Goal: Task Accomplishment & Management: Manage account settings

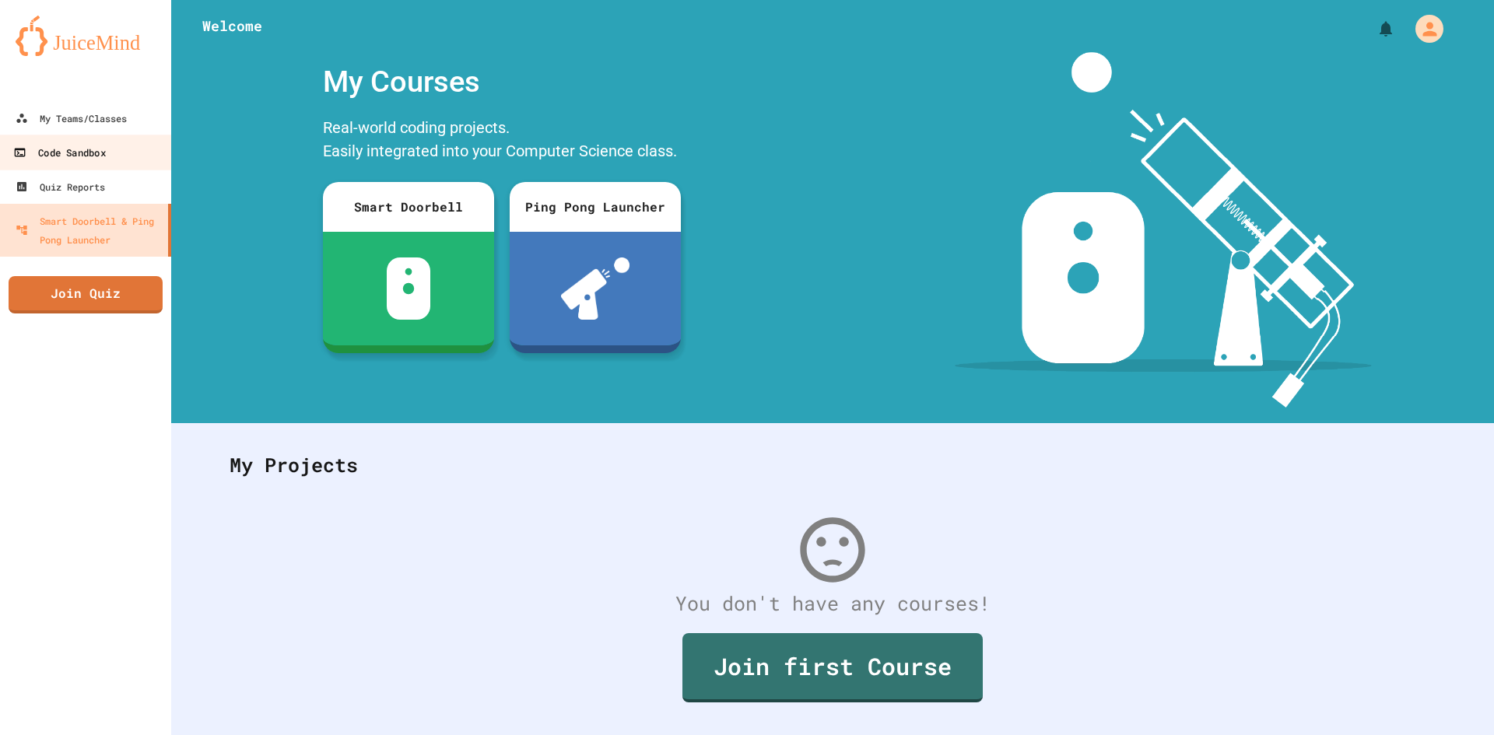
click at [86, 158] on div "Code Sandbox" at bounding box center [59, 152] width 92 height 19
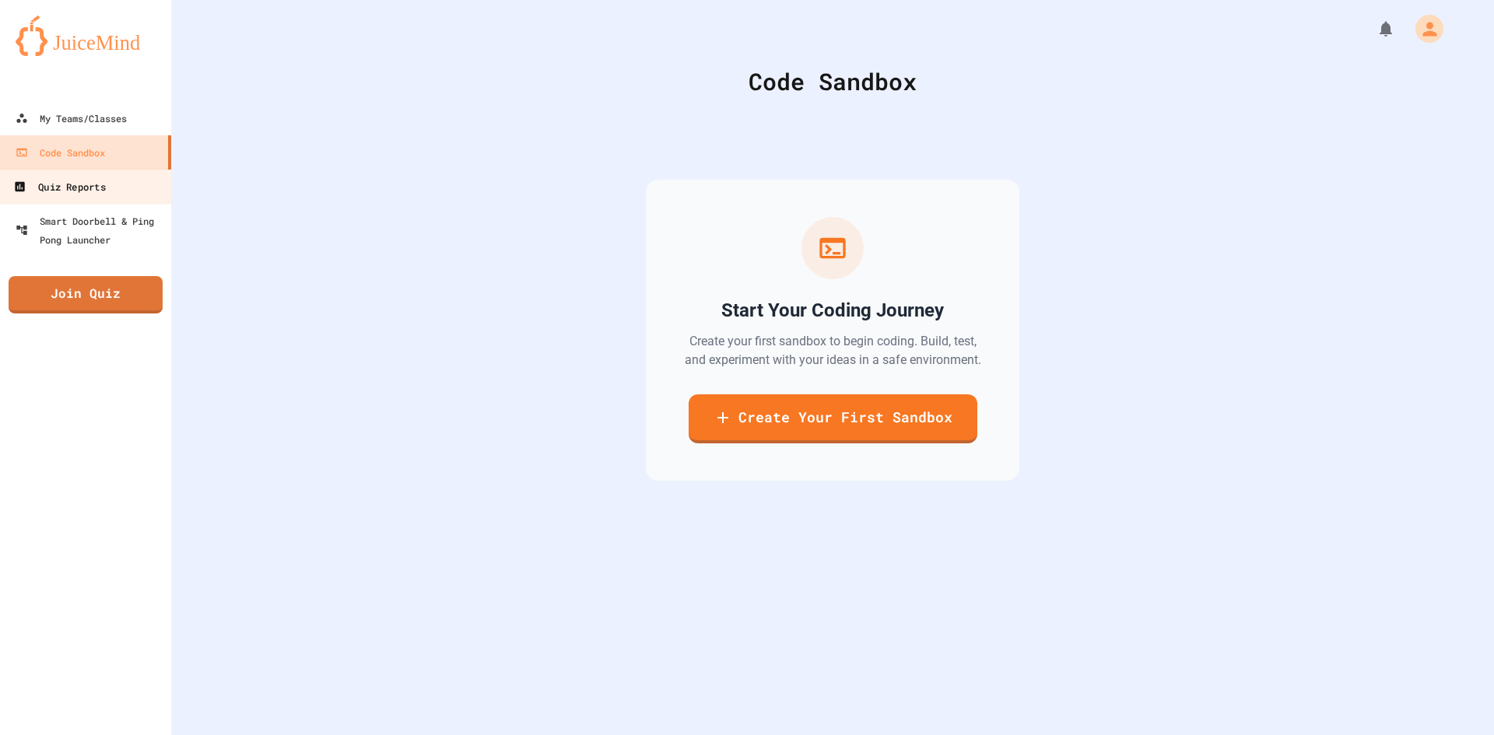
click at [85, 184] on div "Quiz Reports" at bounding box center [59, 186] width 92 height 19
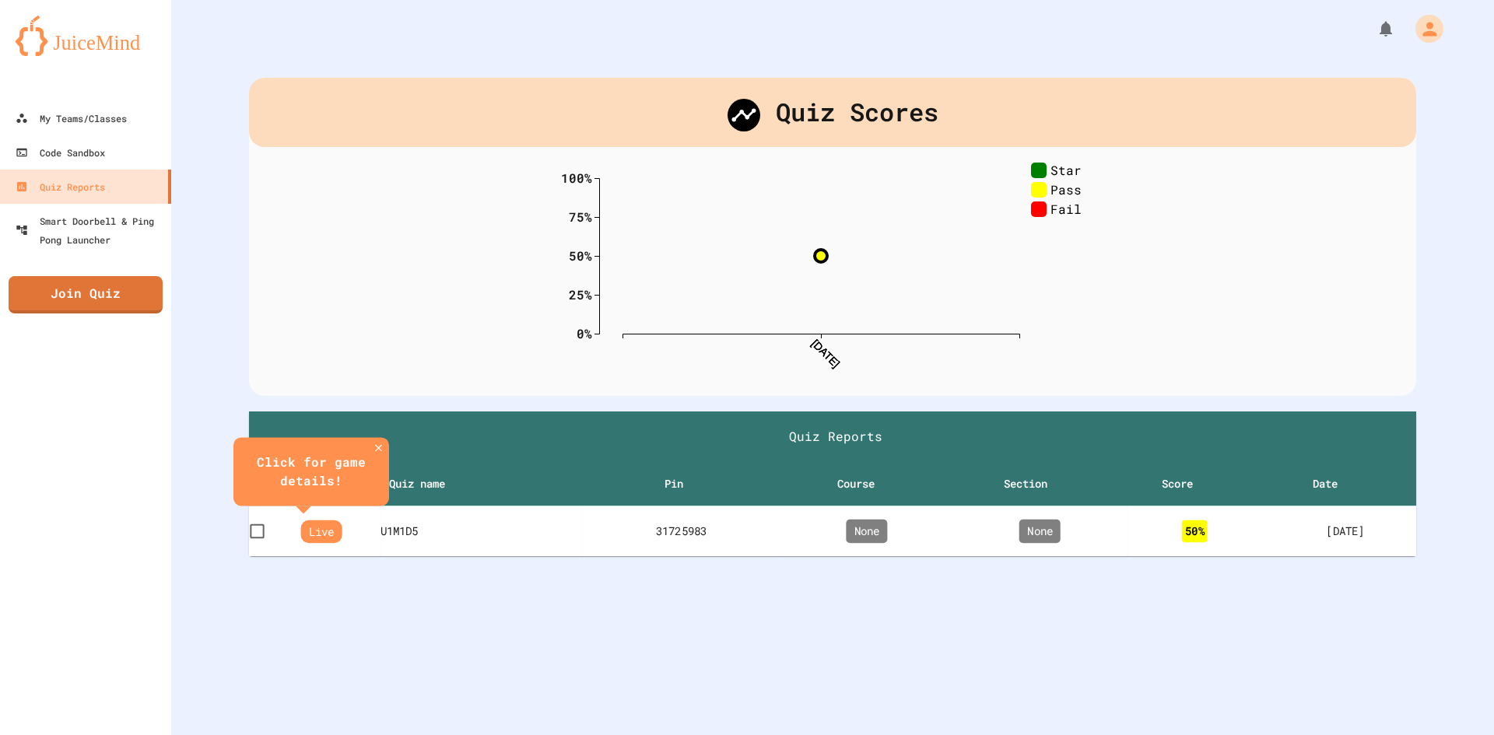
click at [436, 533] on th "U1M1D5" at bounding box center [481, 531] width 202 height 51
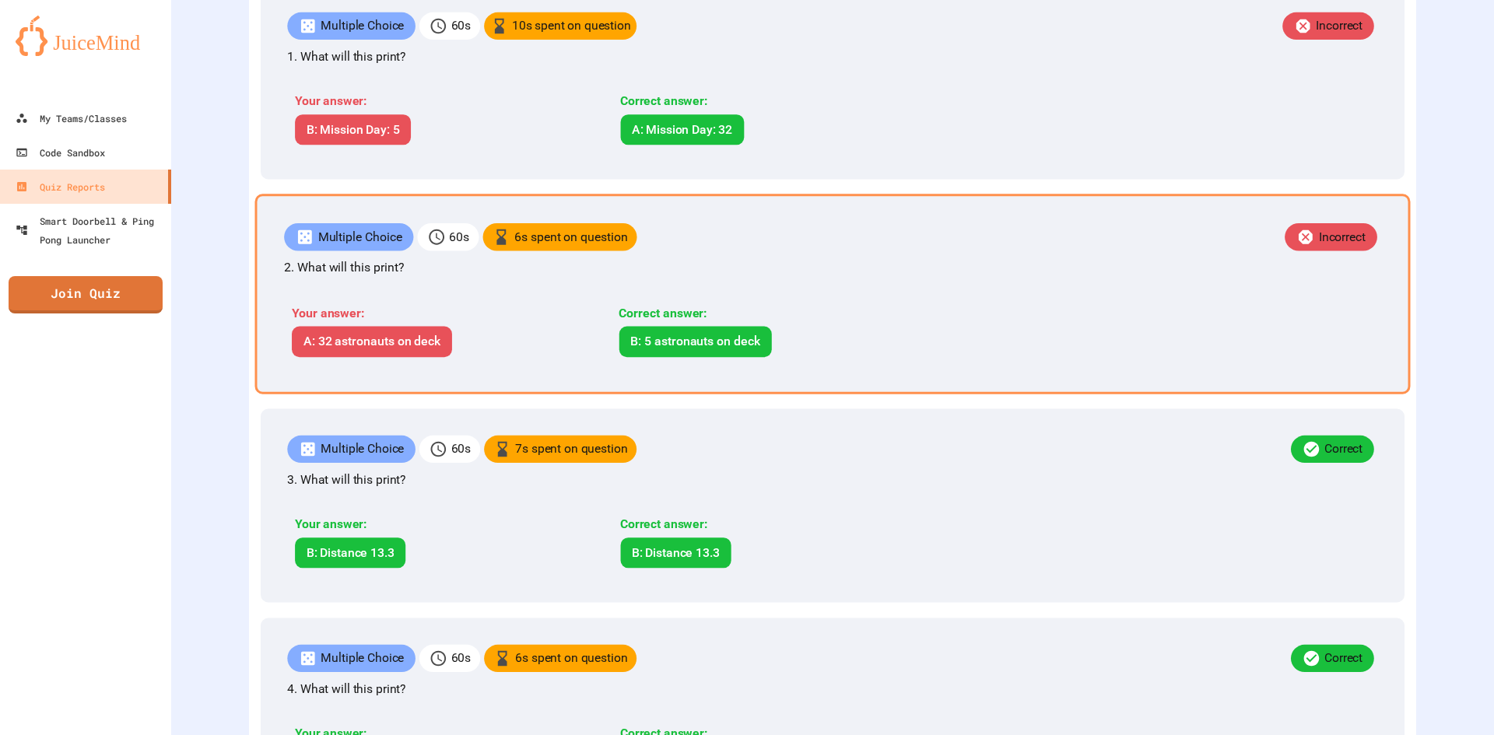
scroll to position [467, 0]
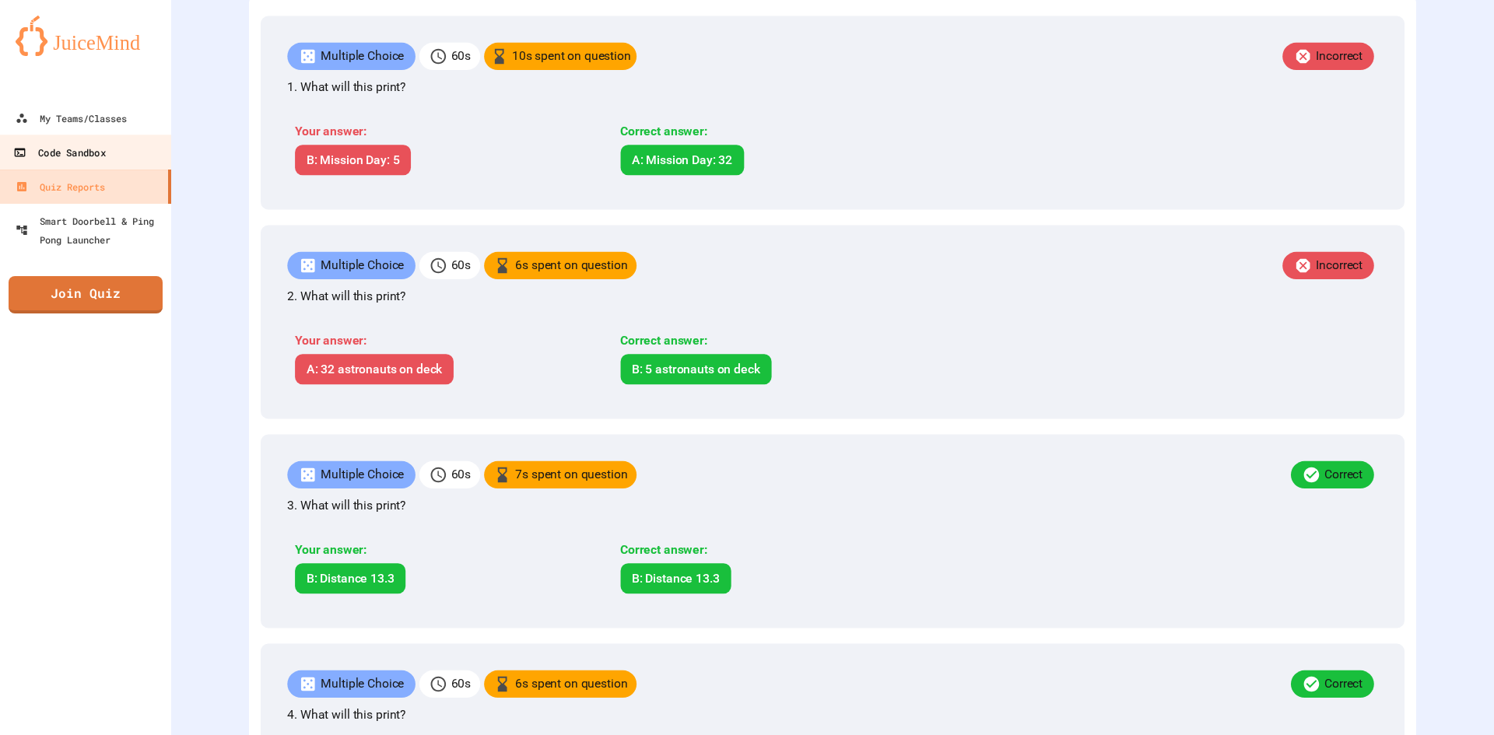
click at [48, 138] on link "Code Sandbox" at bounding box center [86, 152] width 177 height 35
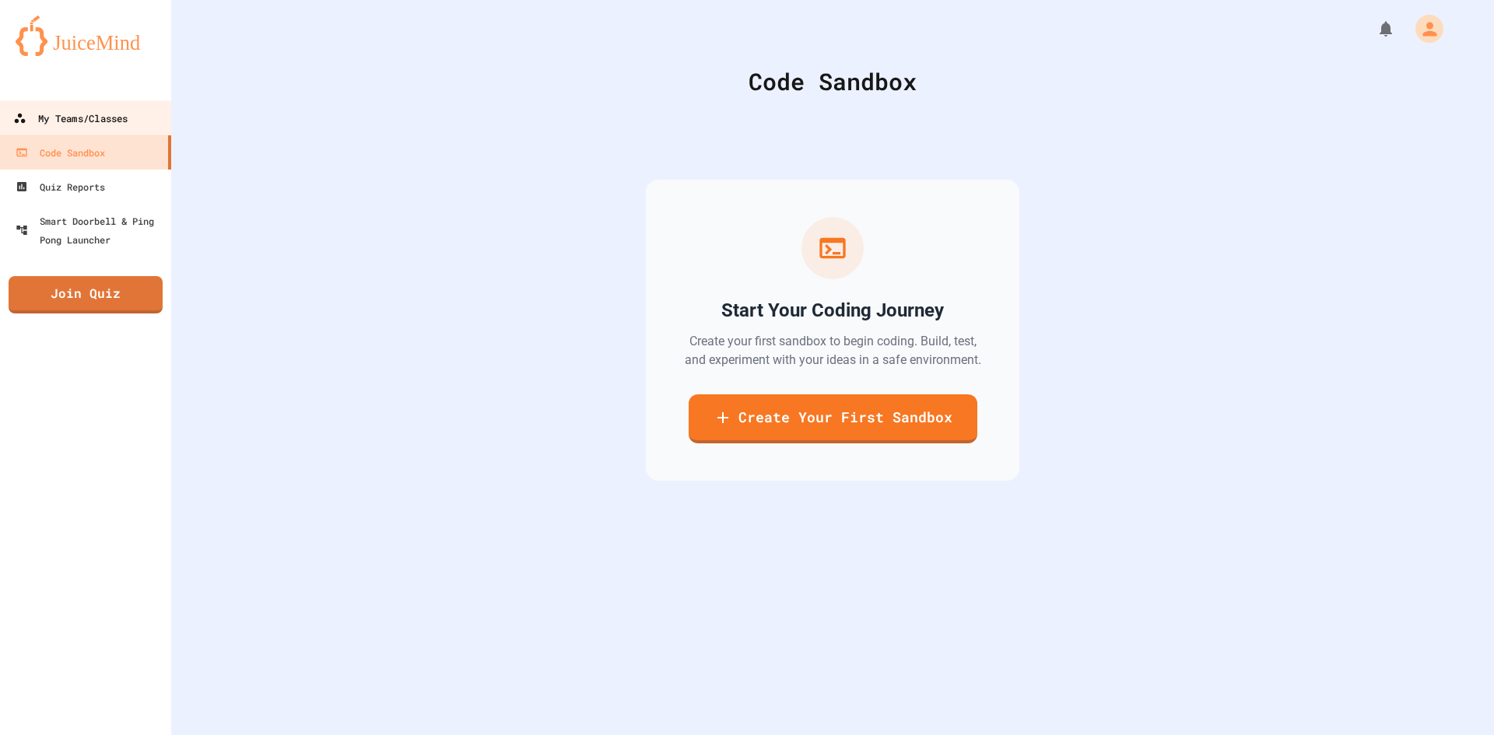
click at [51, 121] on div "My Teams/Classes" at bounding box center [70, 118] width 114 height 19
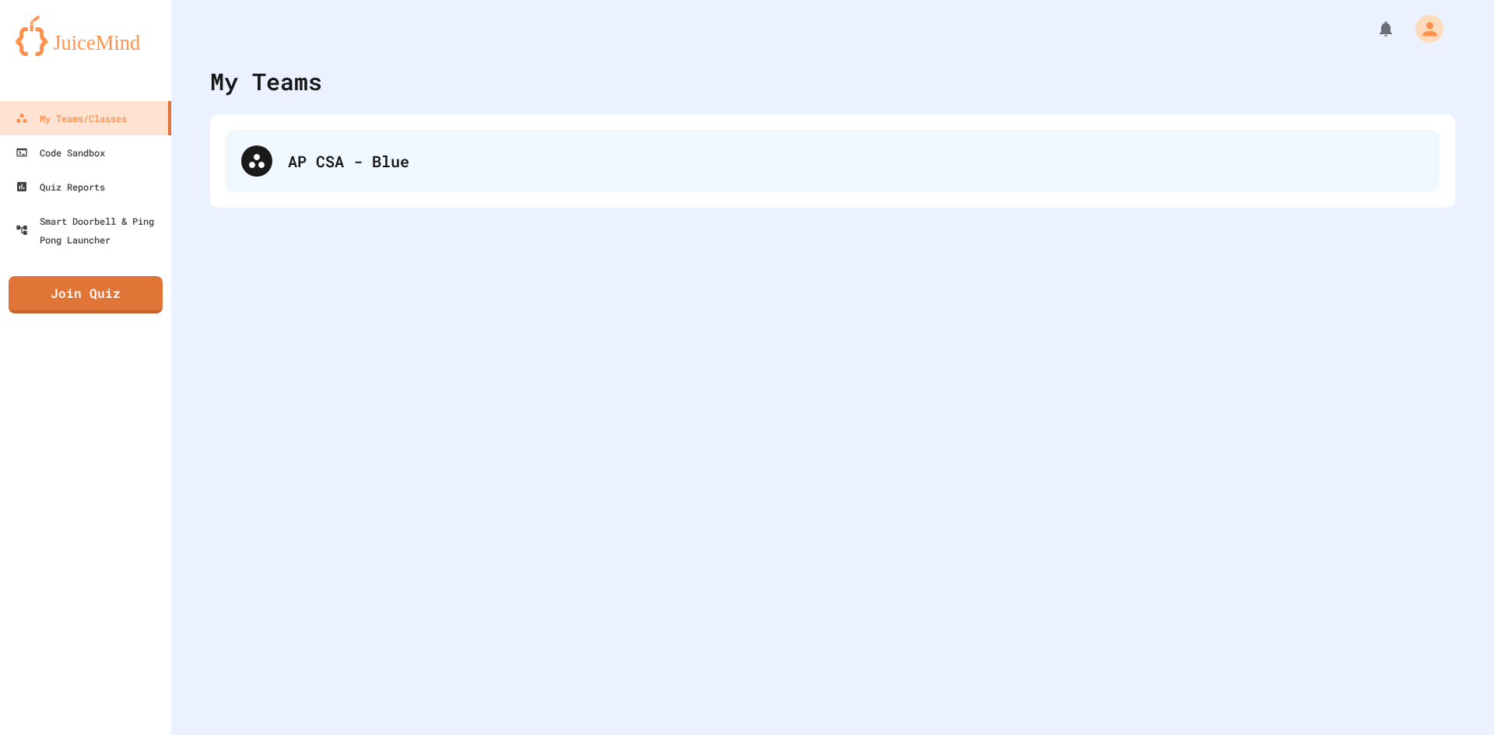
click at [265, 149] on div at bounding box center [256, 160] width 31 height 31
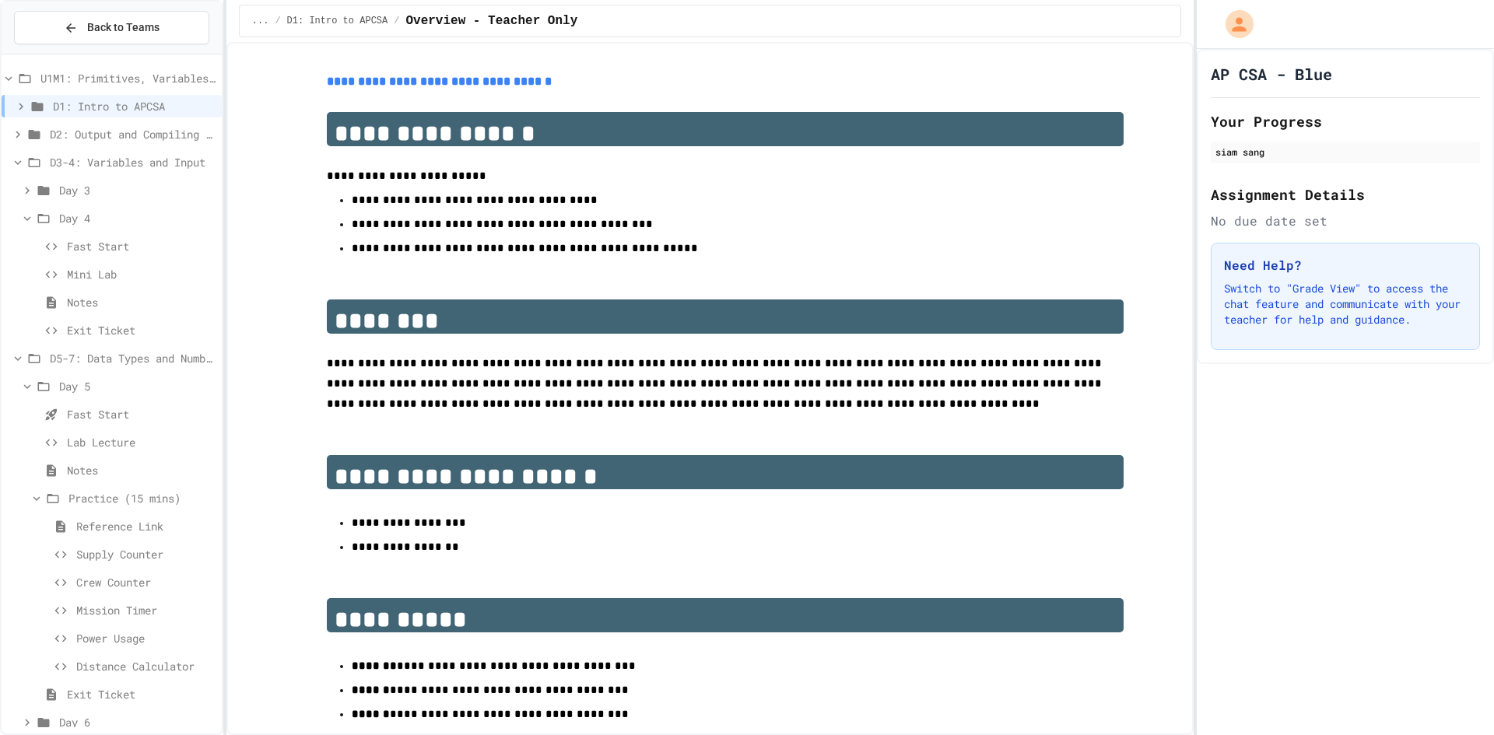
click at [140, 559] on span "Supply Counter" at bounding box center [145, 554] width 139 height 16
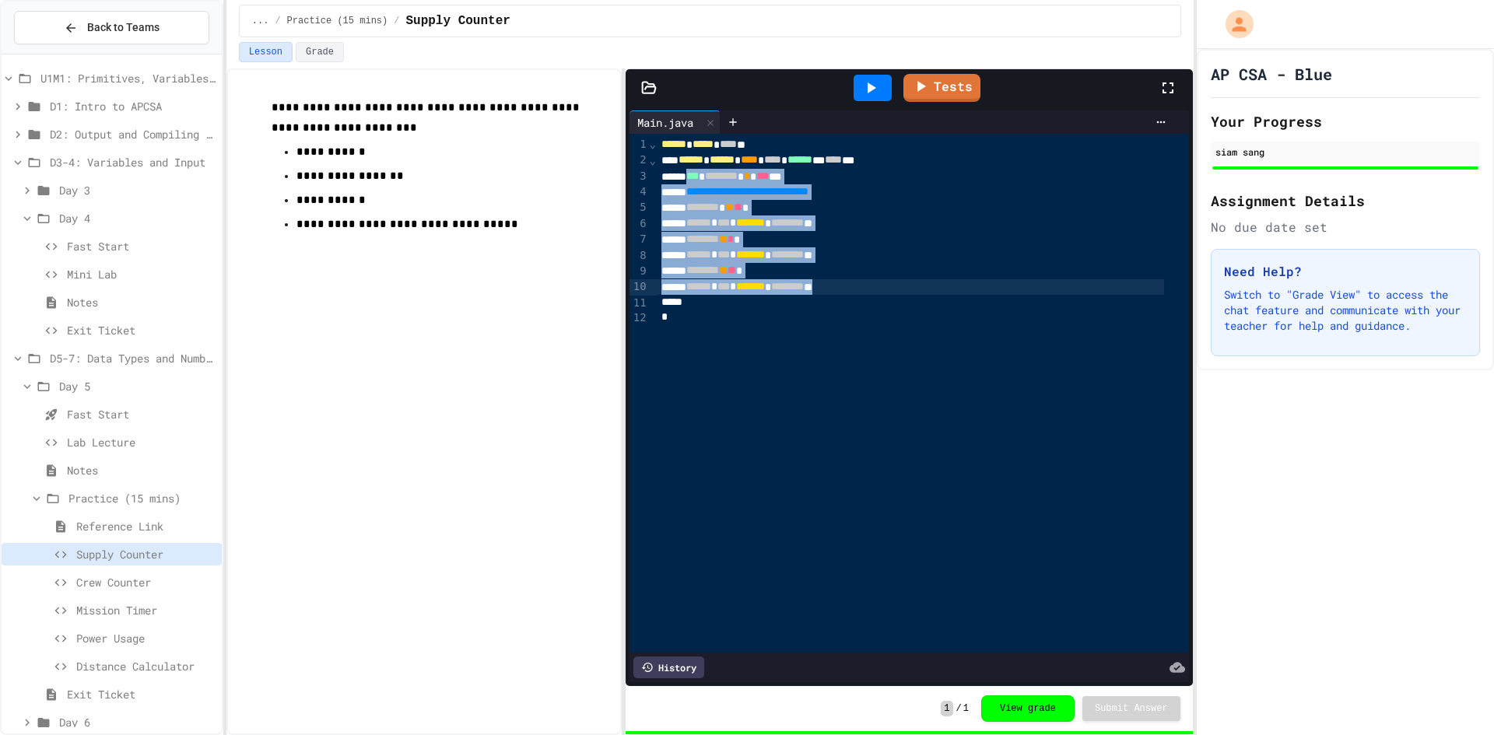
drag, startPoint x: 696, startPoint y: 179, endPoint x: 896, endPoint y: 291, distance: 229.2
click at [896, 291] on div "**********" at bounding box center [923, 393] width 532 height 519
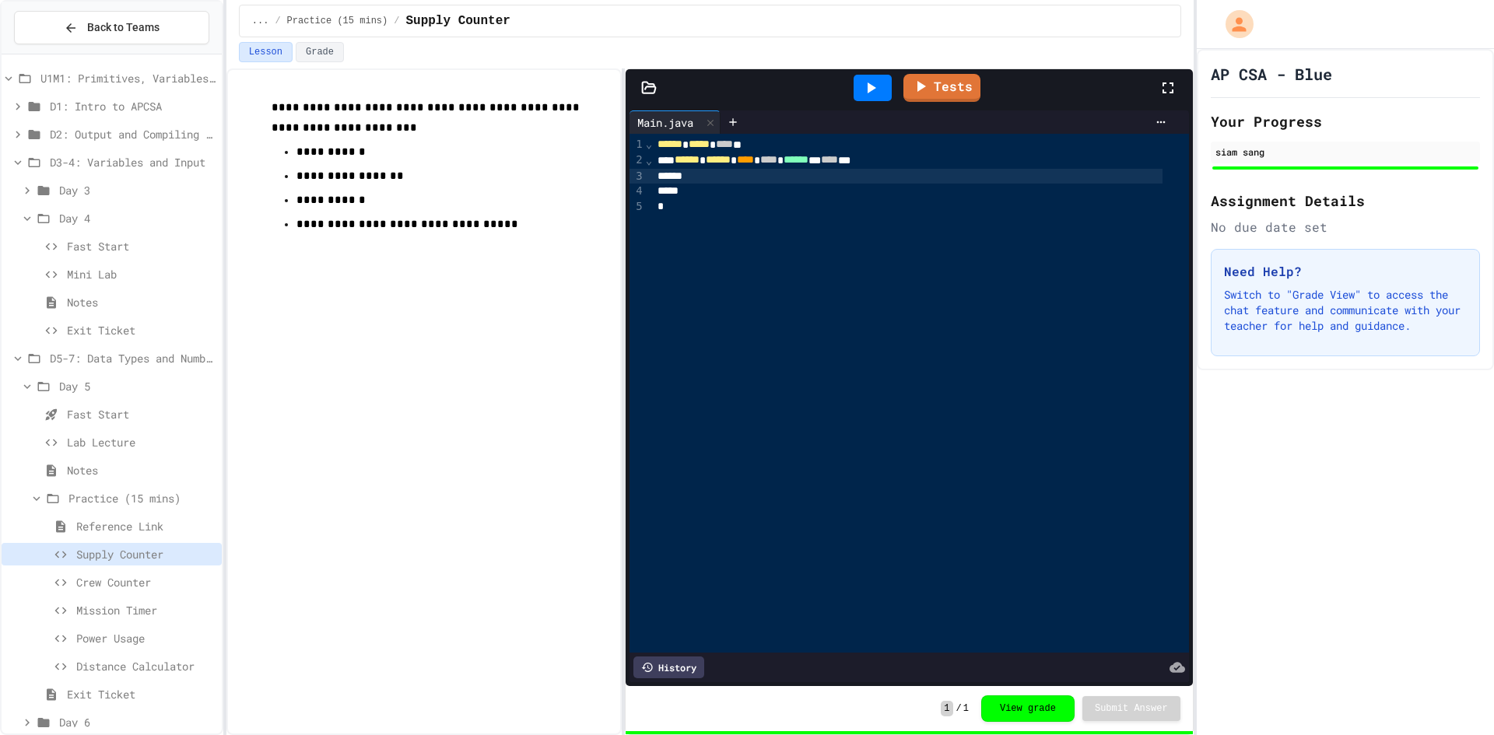
click at [706, 179] on div at bounding box center [908, 177] width 510 height 16
click at [694, 734] on div at bounding box center [747, 737] width 1494 height 0
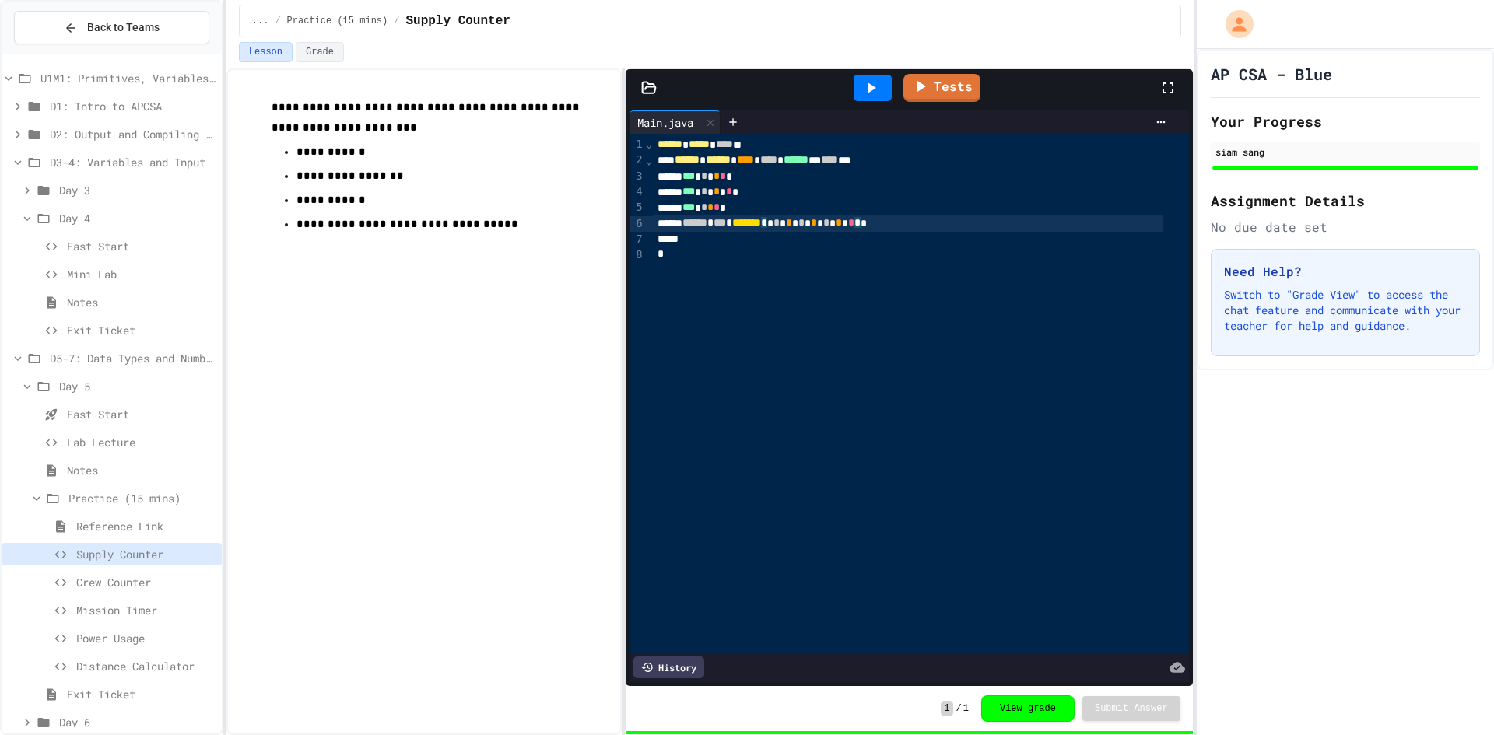
click at [881, 76] on div at bounding box center [873, 88] width 38 height 26
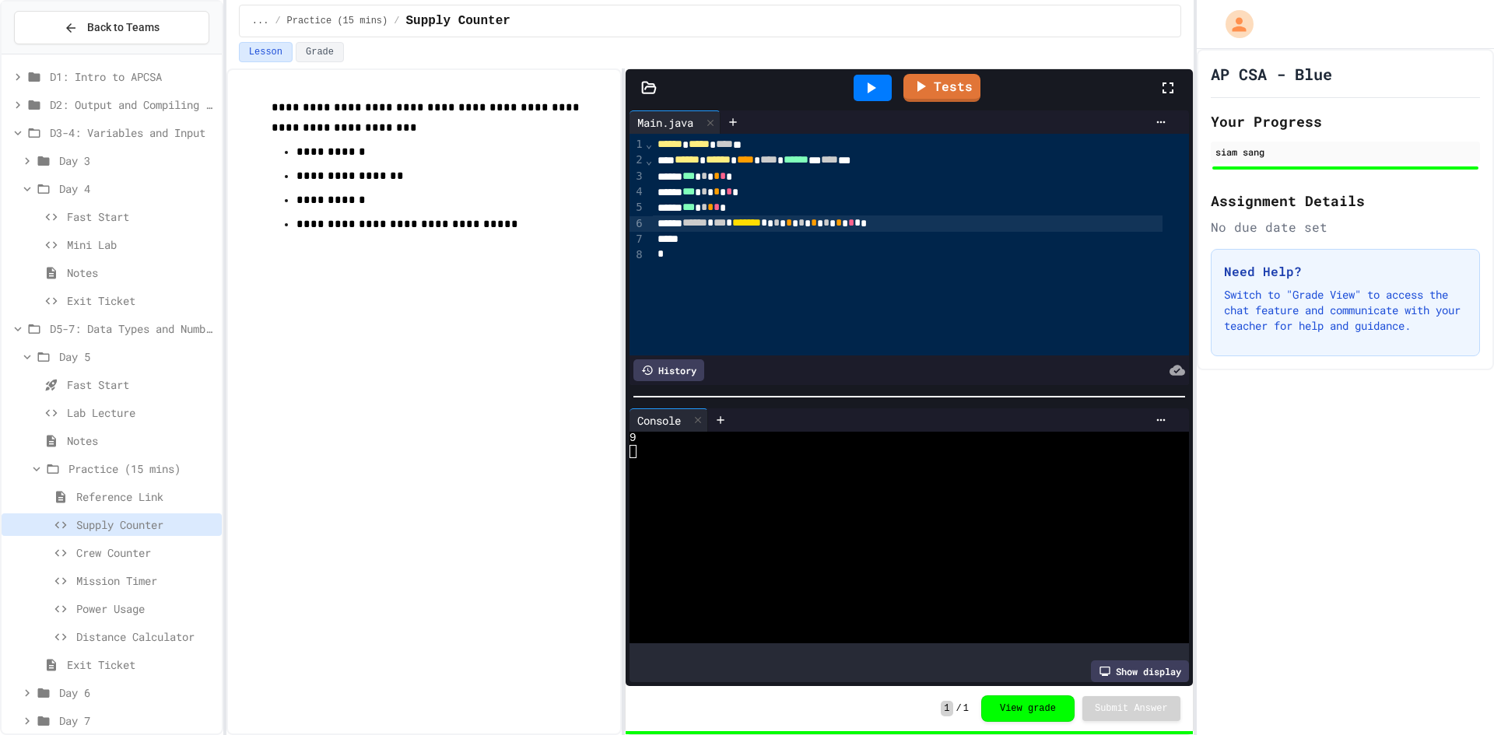
scroll to position [46, 0]
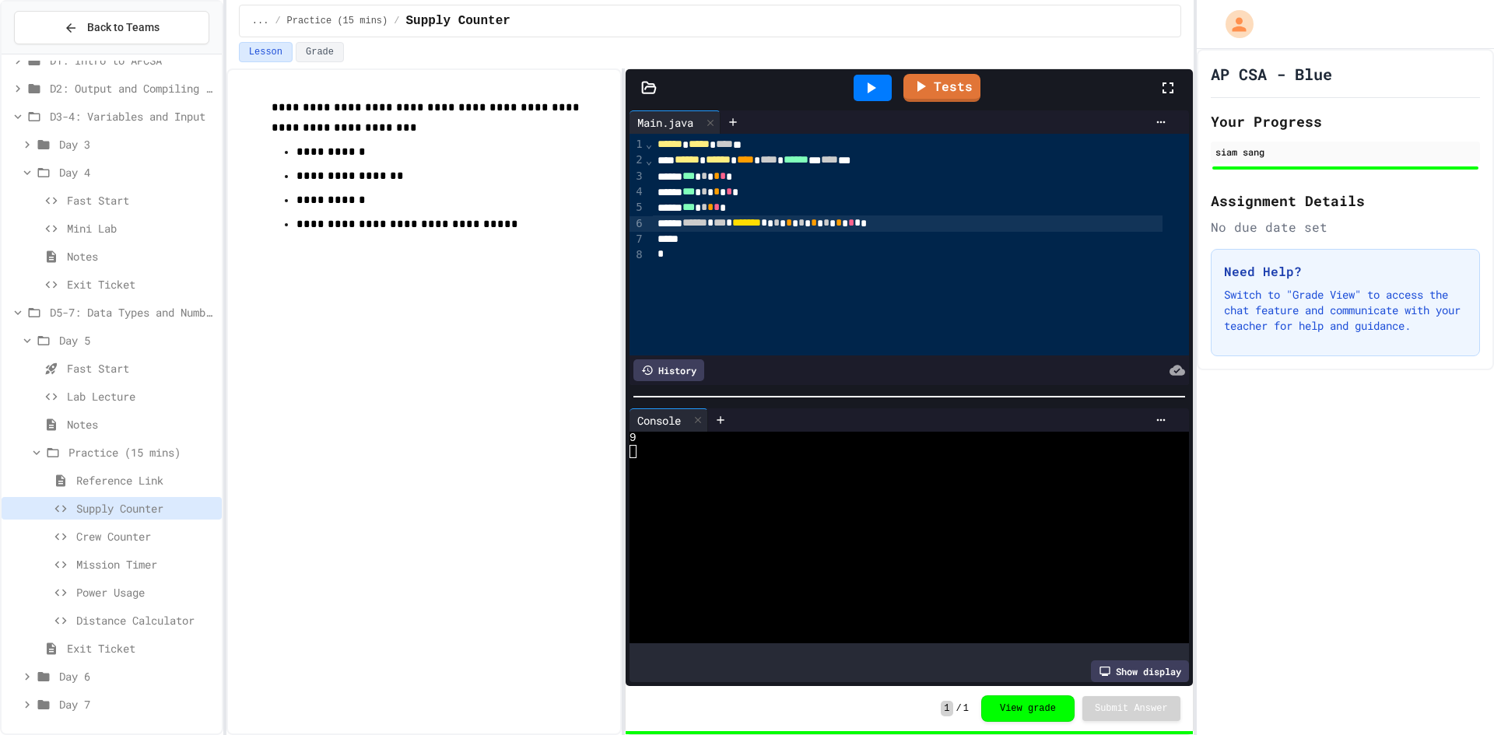
click at [99, 671] on span "Day 6" at bounding box center [137, 676] width 156 height 16
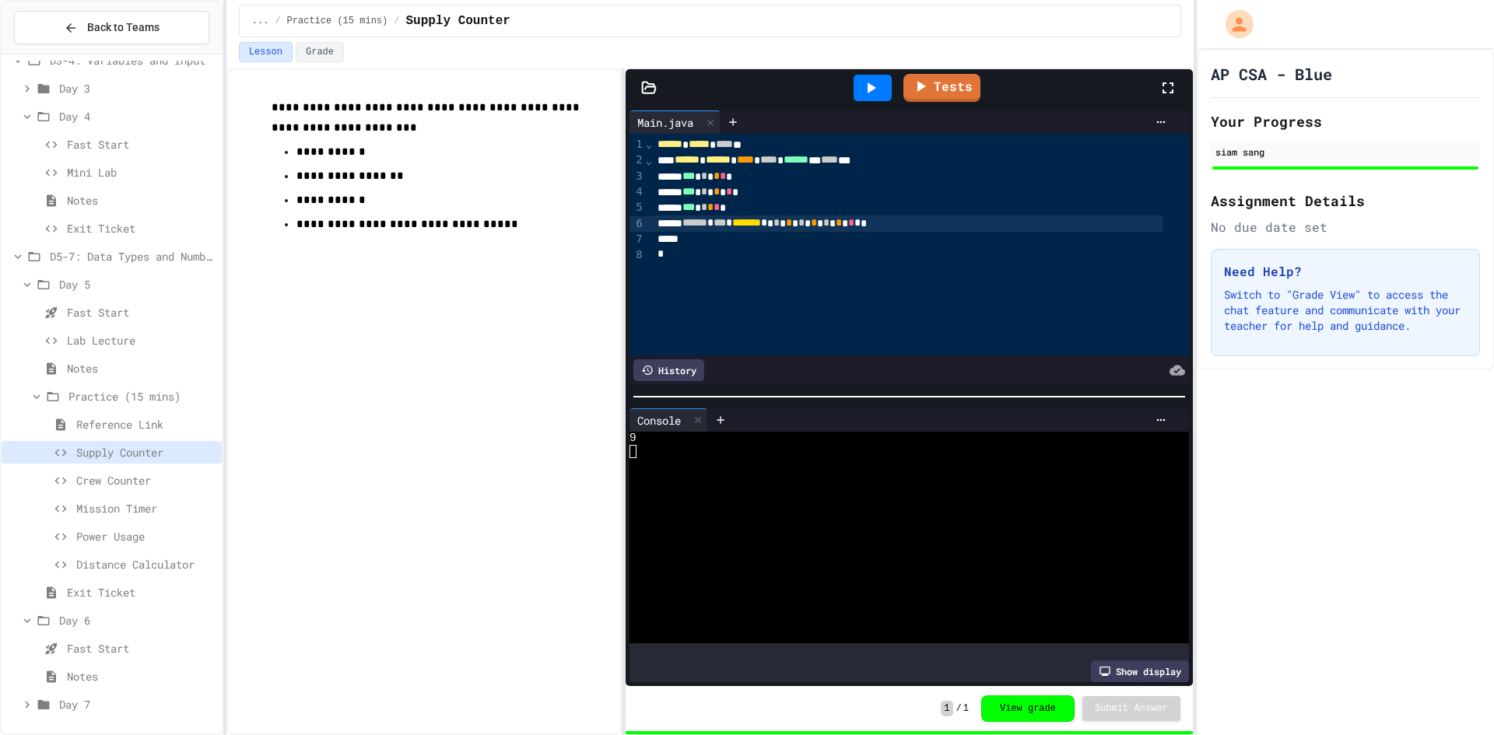
click at [102, 692] on div "Notes" at bounding box center [112, 679] width 220 height 28
click at [100, 698] on span "Day 7" at bounding box center [137, 704] width 156 height 16
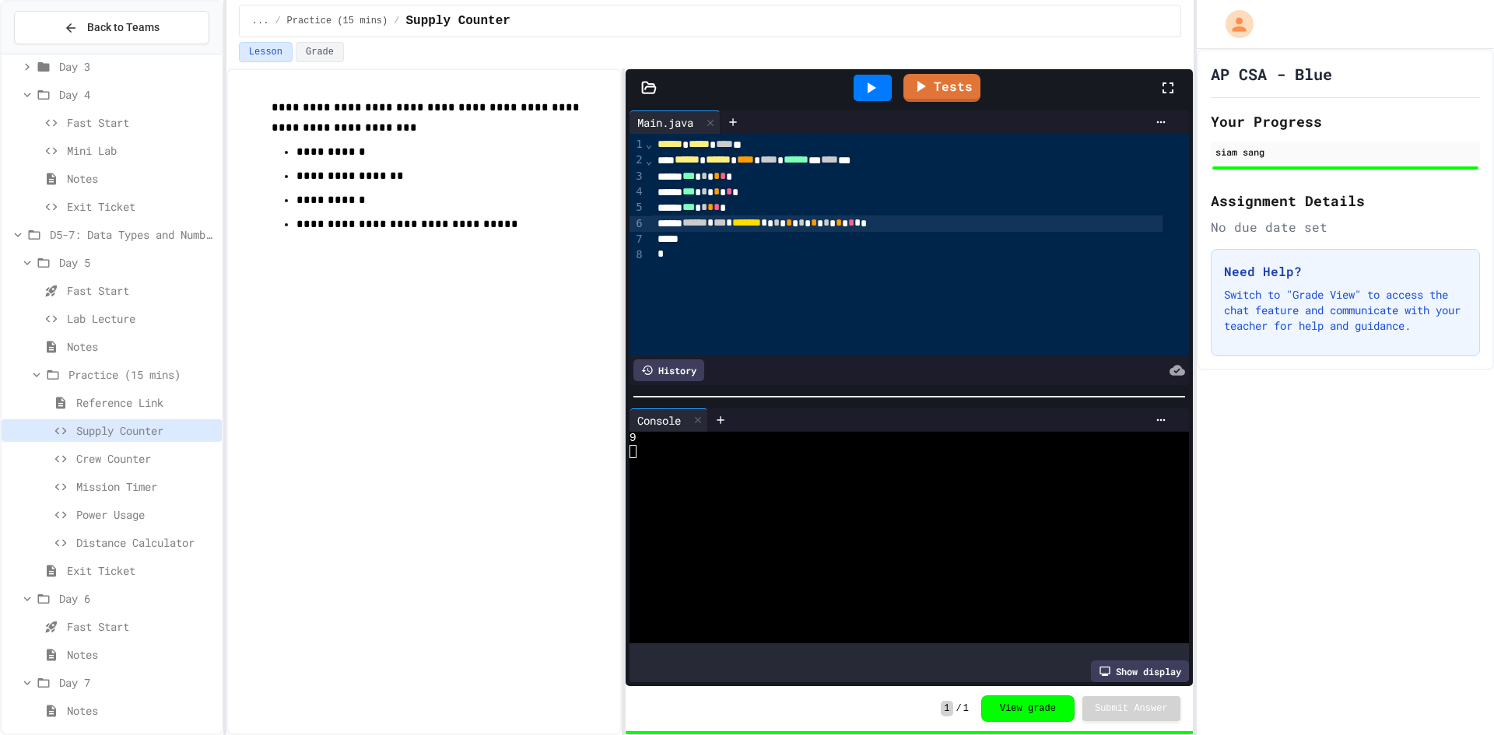
scroll to position [130, 0]
click at [103, 619] on span "Fast Start" at bounding box center [141, 620] width 149 height 16
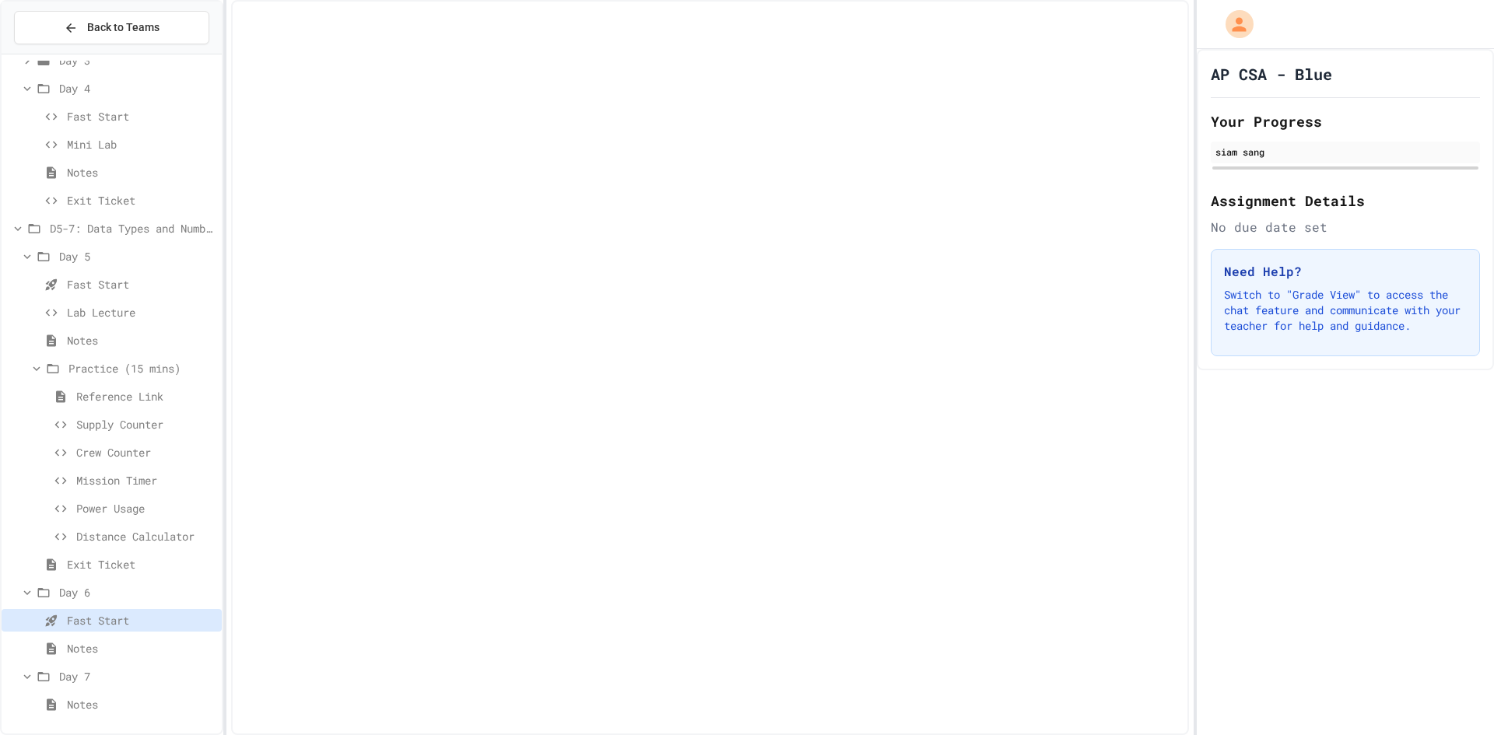
scroll to position [117, 0]
